Goal: Information Seeking & Learning: Learn about a topic

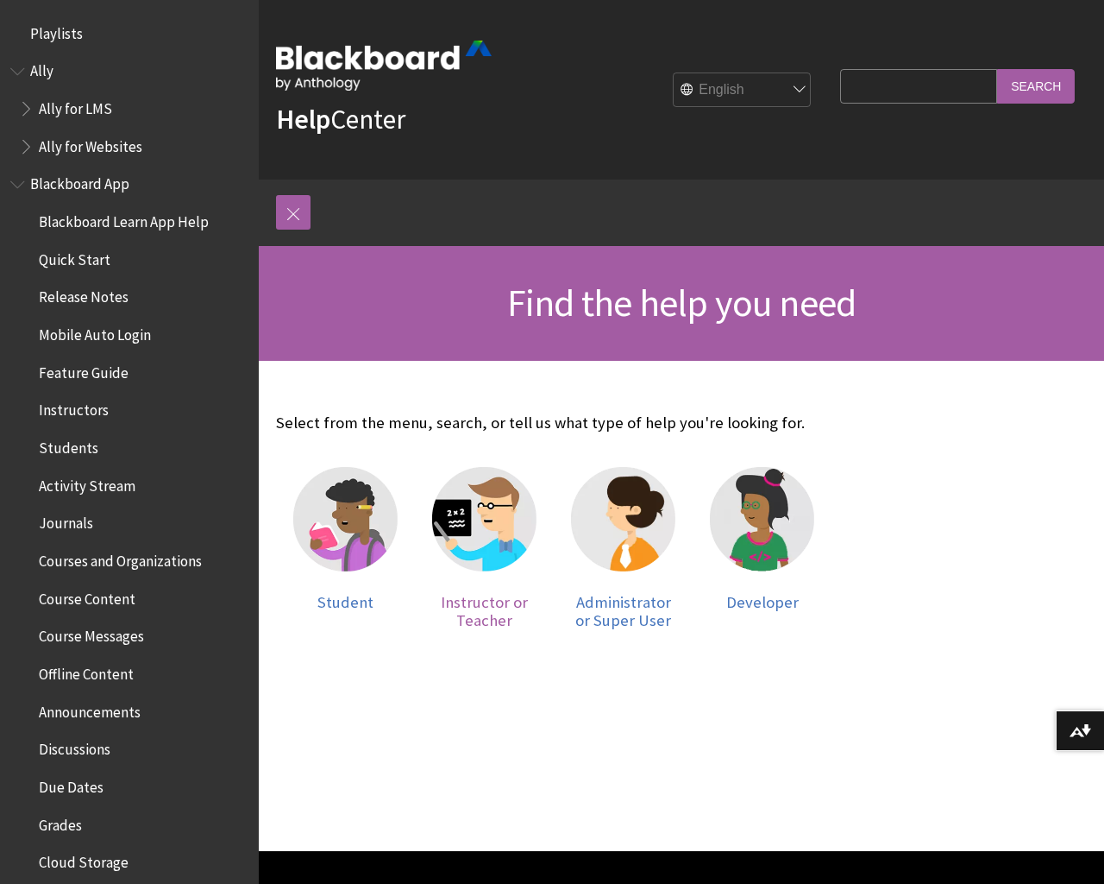
click at [475, 522] on img at bounding box center [484, 519] width 104 height 104
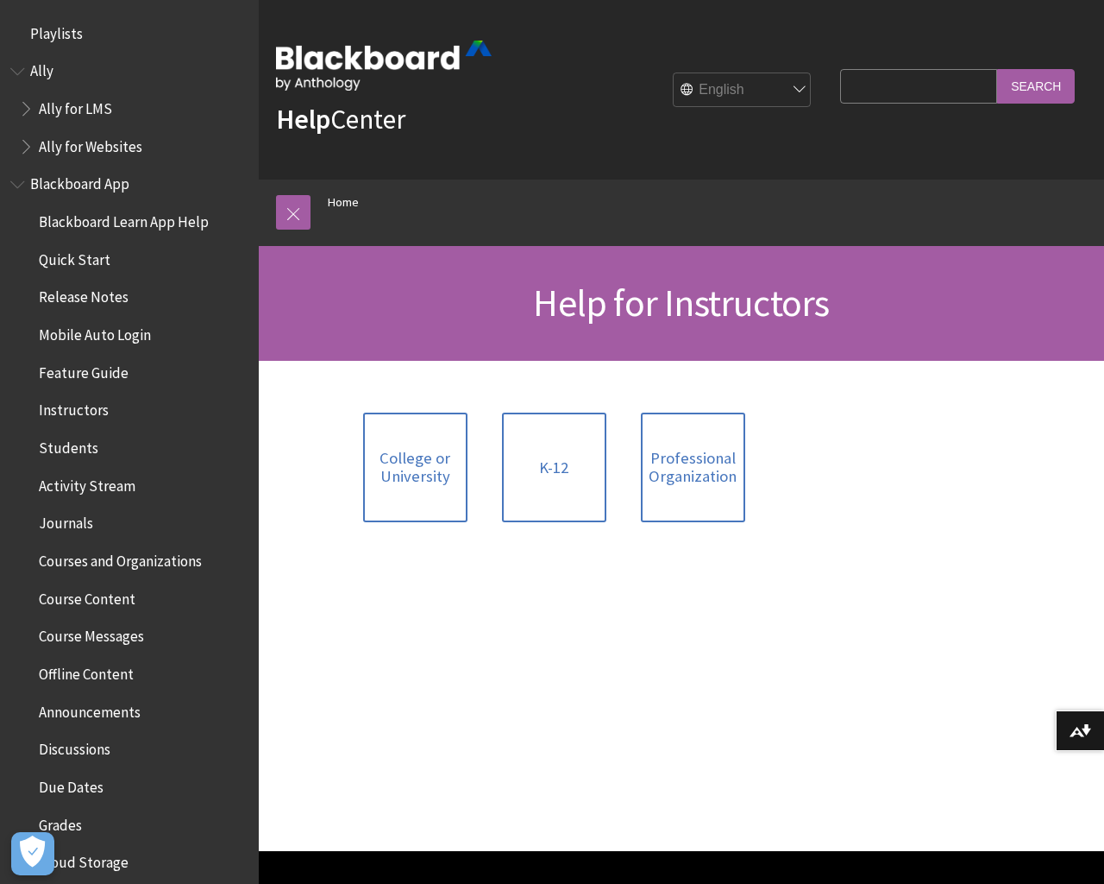
click at [912, 85] on input "Search Query" at bounding box center [918, 86] width 157 height 34
type input "Teaching Assistant"
click at [1042, 85] on input "Search" at bounding box center [1036, 86] width 78 height 34
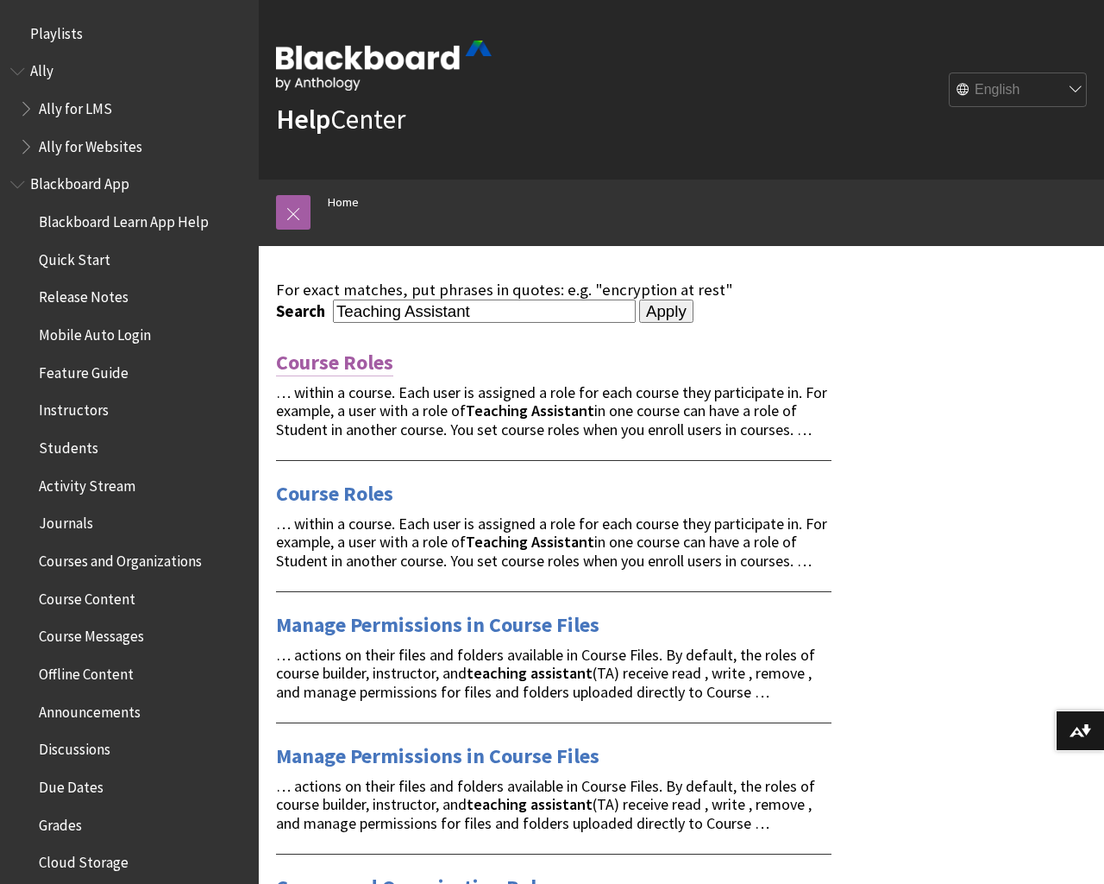
click at [335, 359] on link "Course Roles" at bounding box center [334, 363] width 117 height 28
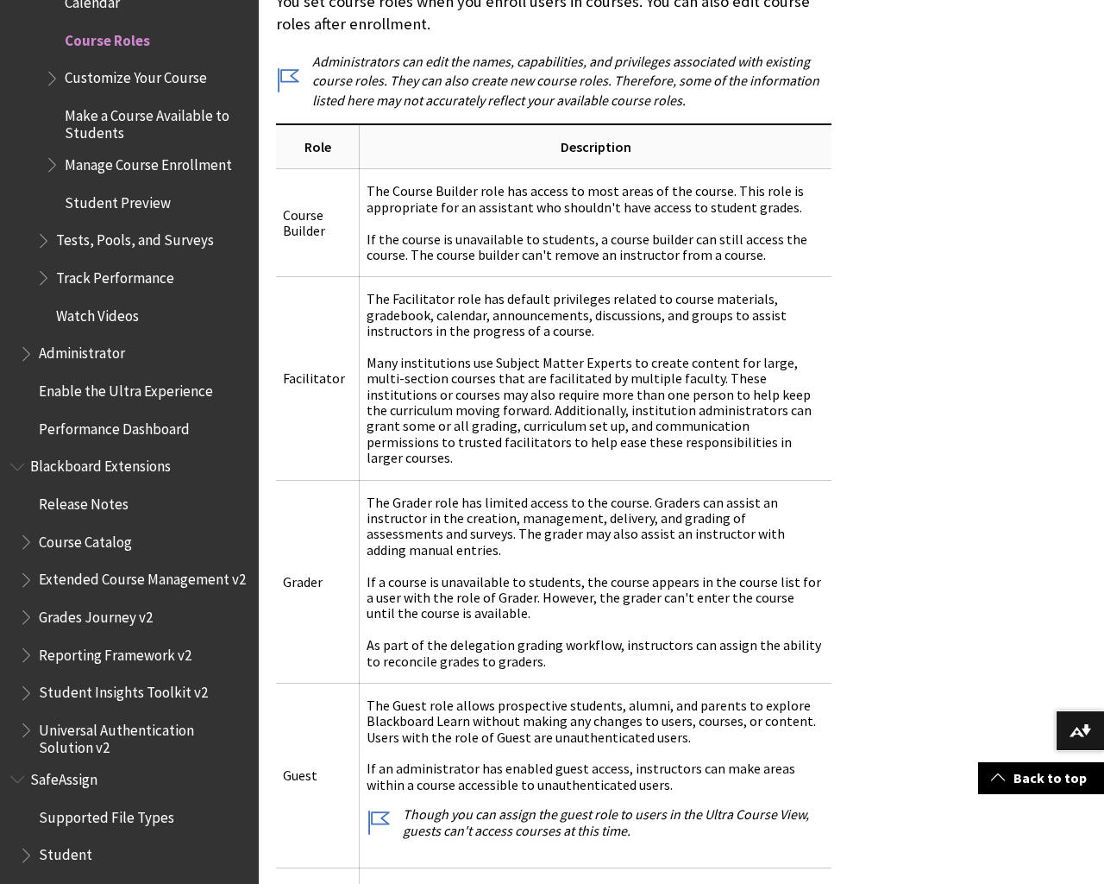
scroll to position [1325, 0]
